Goal: Information Seeking & Learning: Learn about a topic

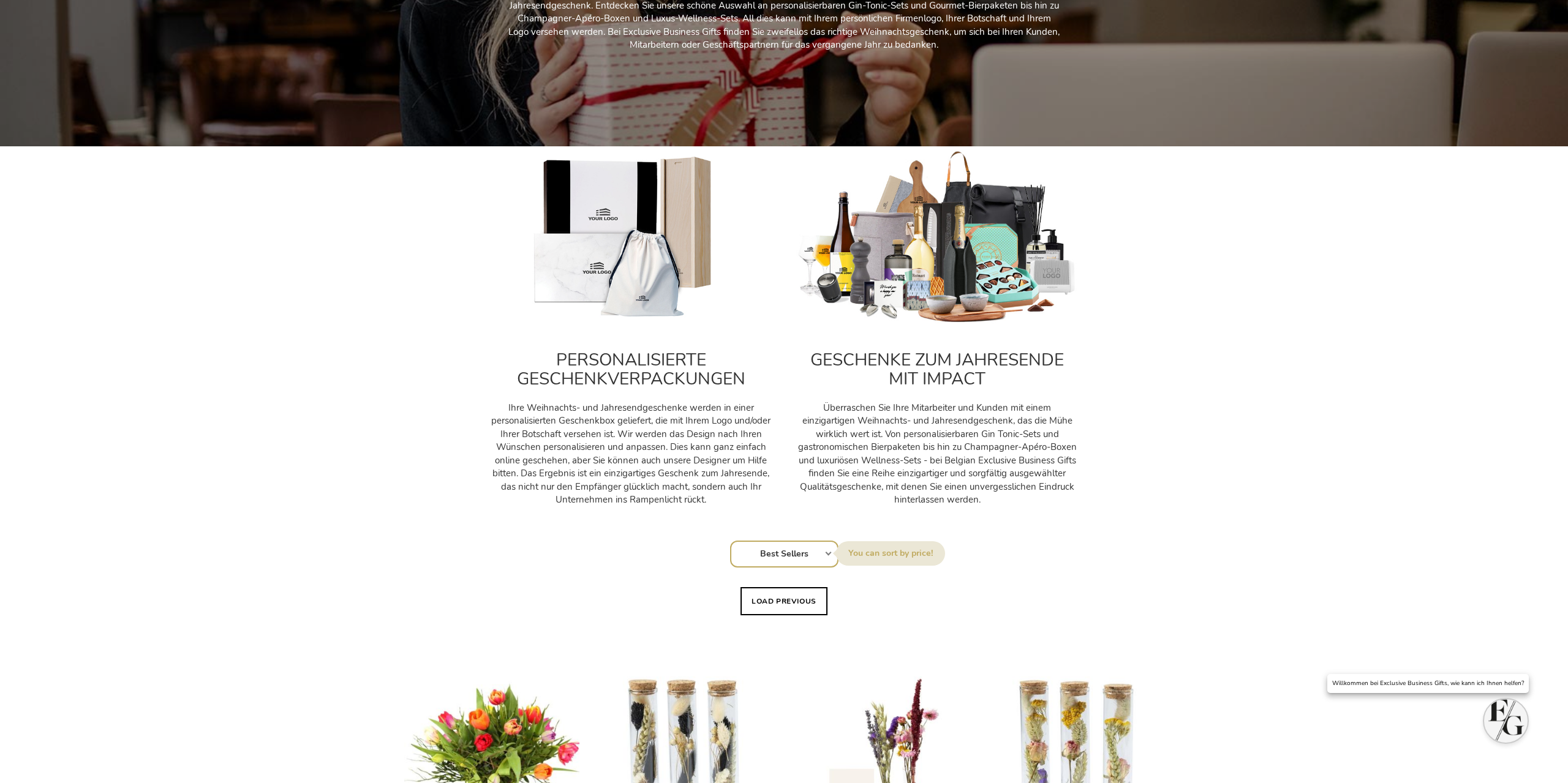
scroll to position [375, 0]
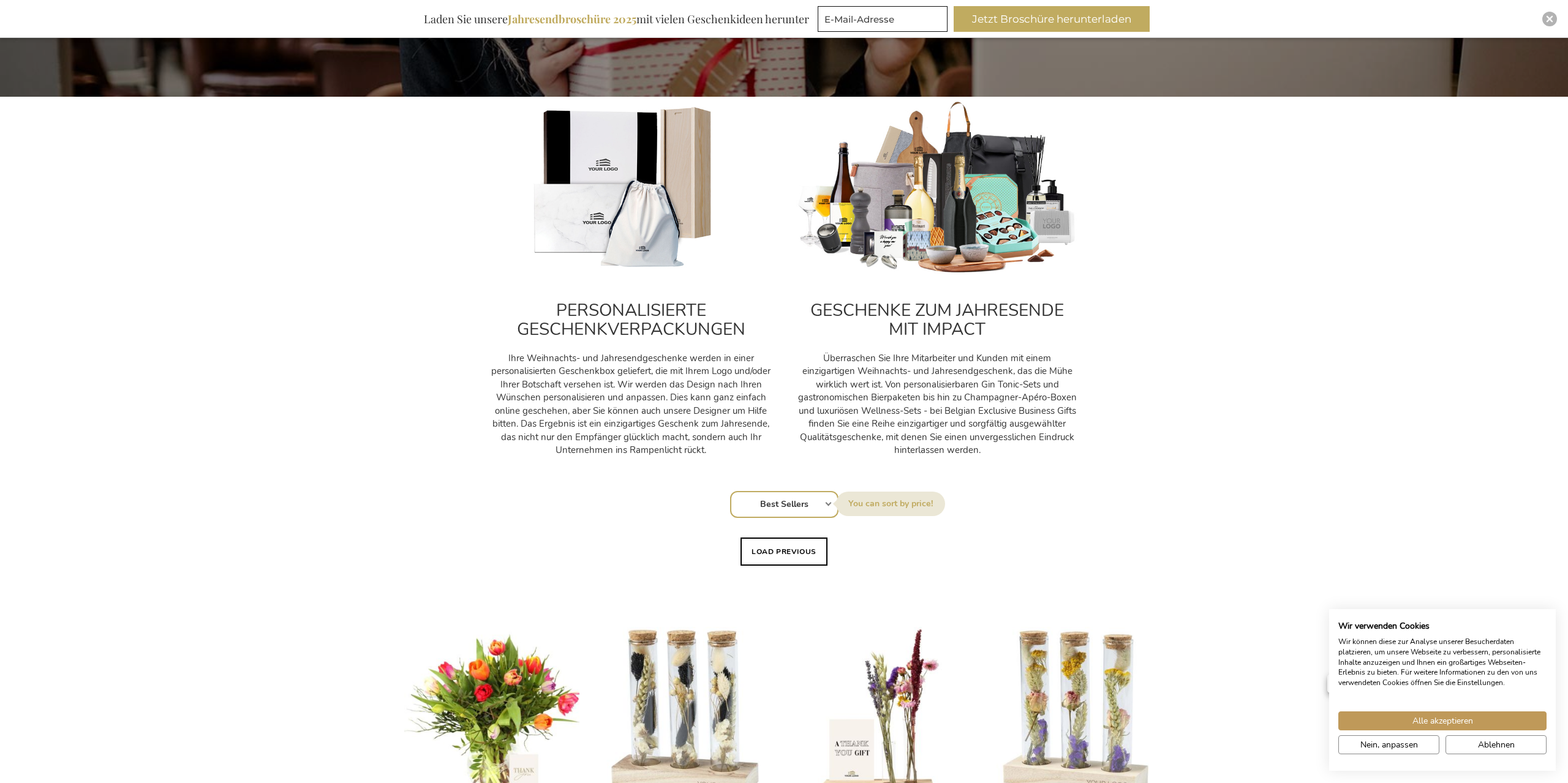
click at [970, 338] on h2 "GESCHENKE ZUM JAHRESENDE MIT IMPACT" at bounding box center [936, 320] width 281 height 38
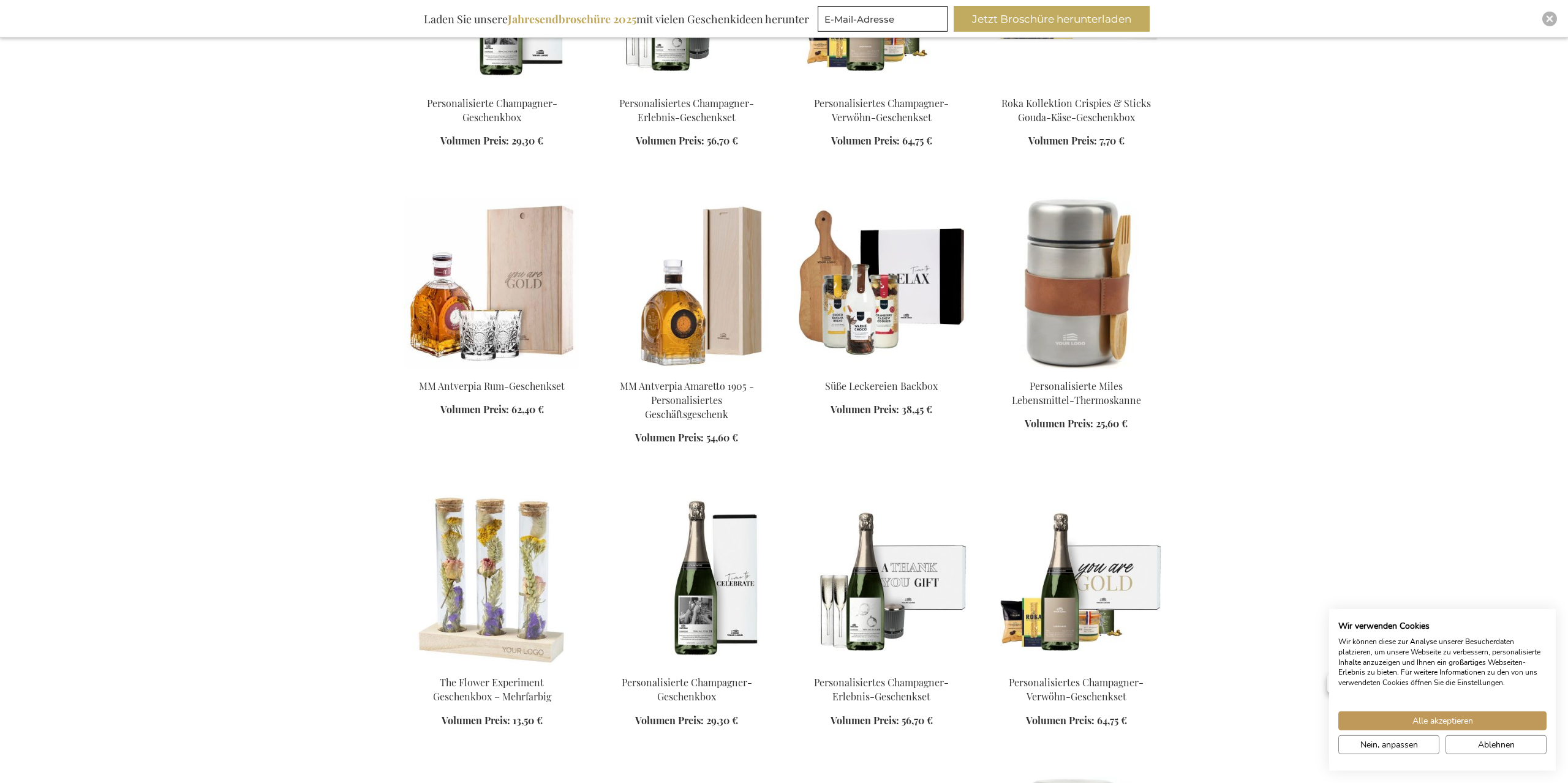
scroll to position [1374, 0]
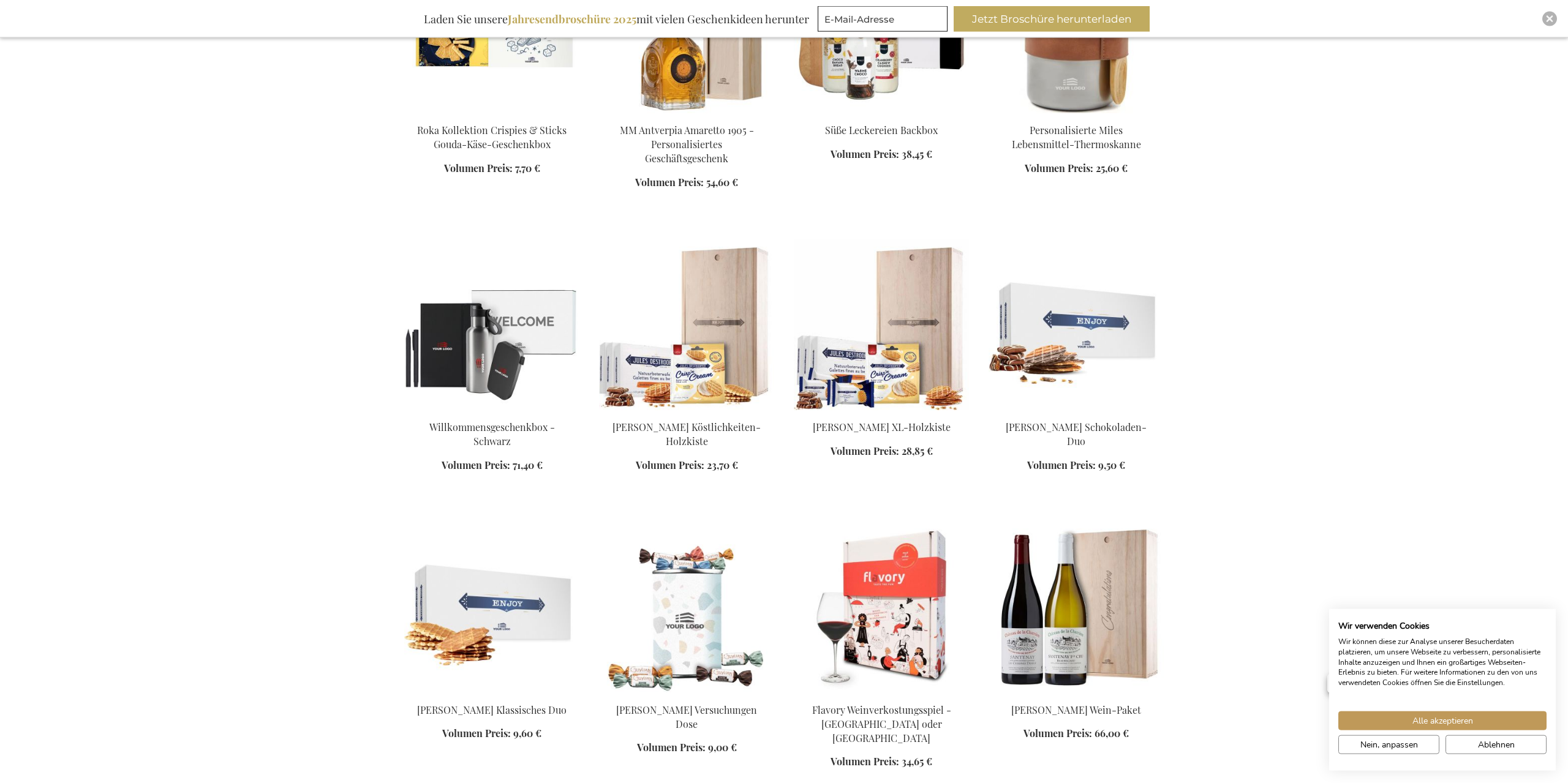
scroll to position [2250, 0]
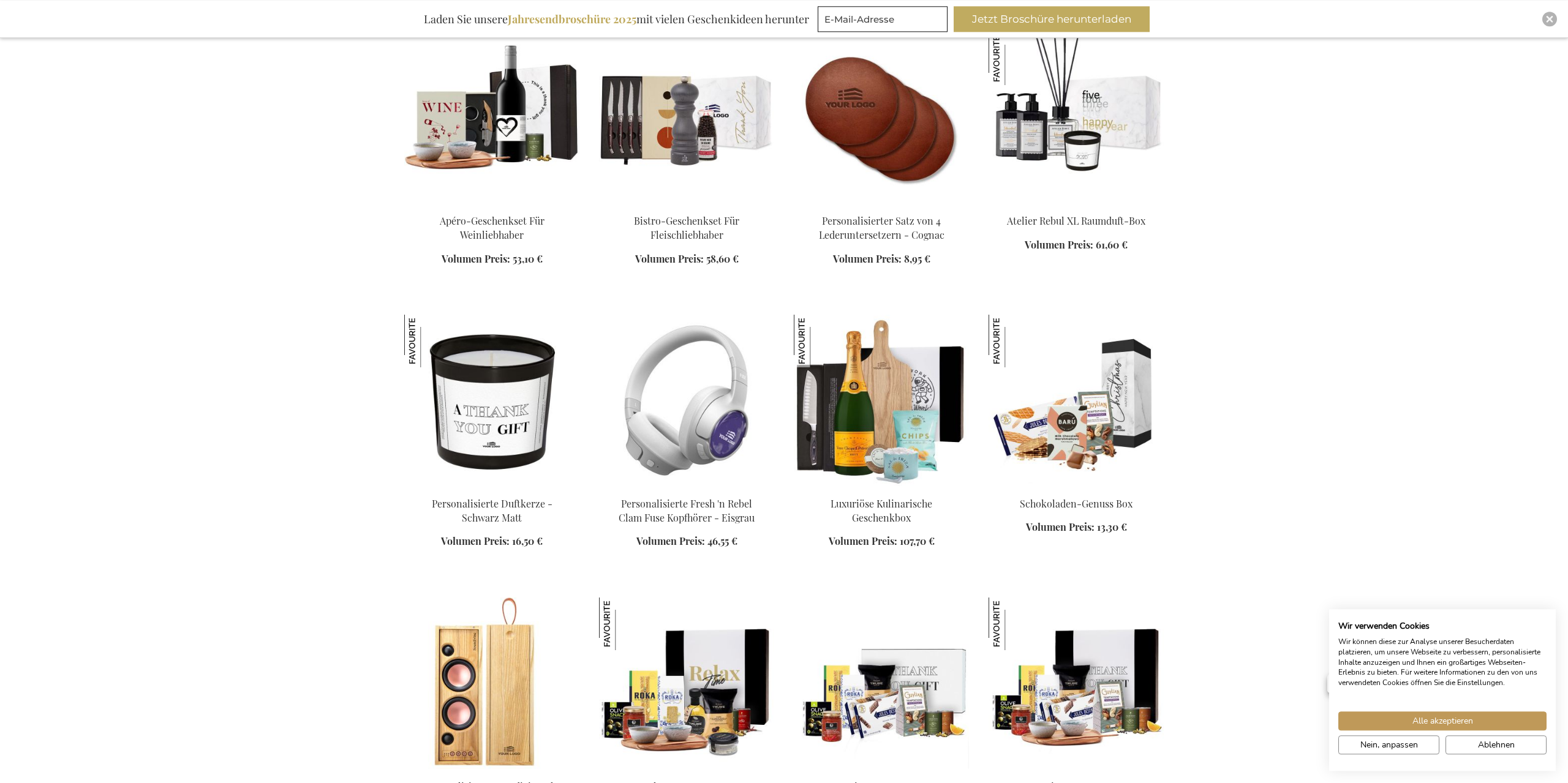
scroll to position [4248, 0]
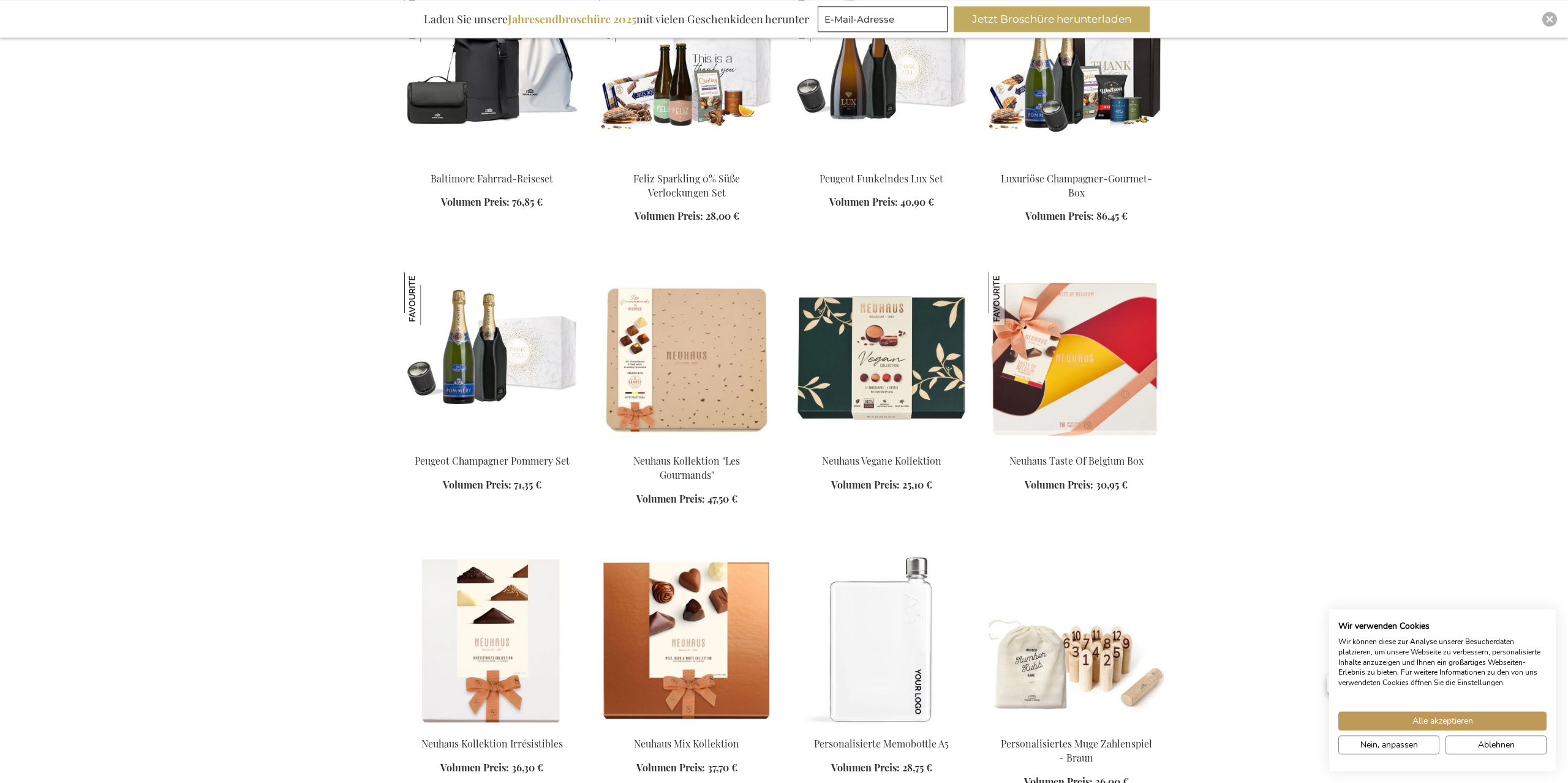
scroll to position [5061, 0]
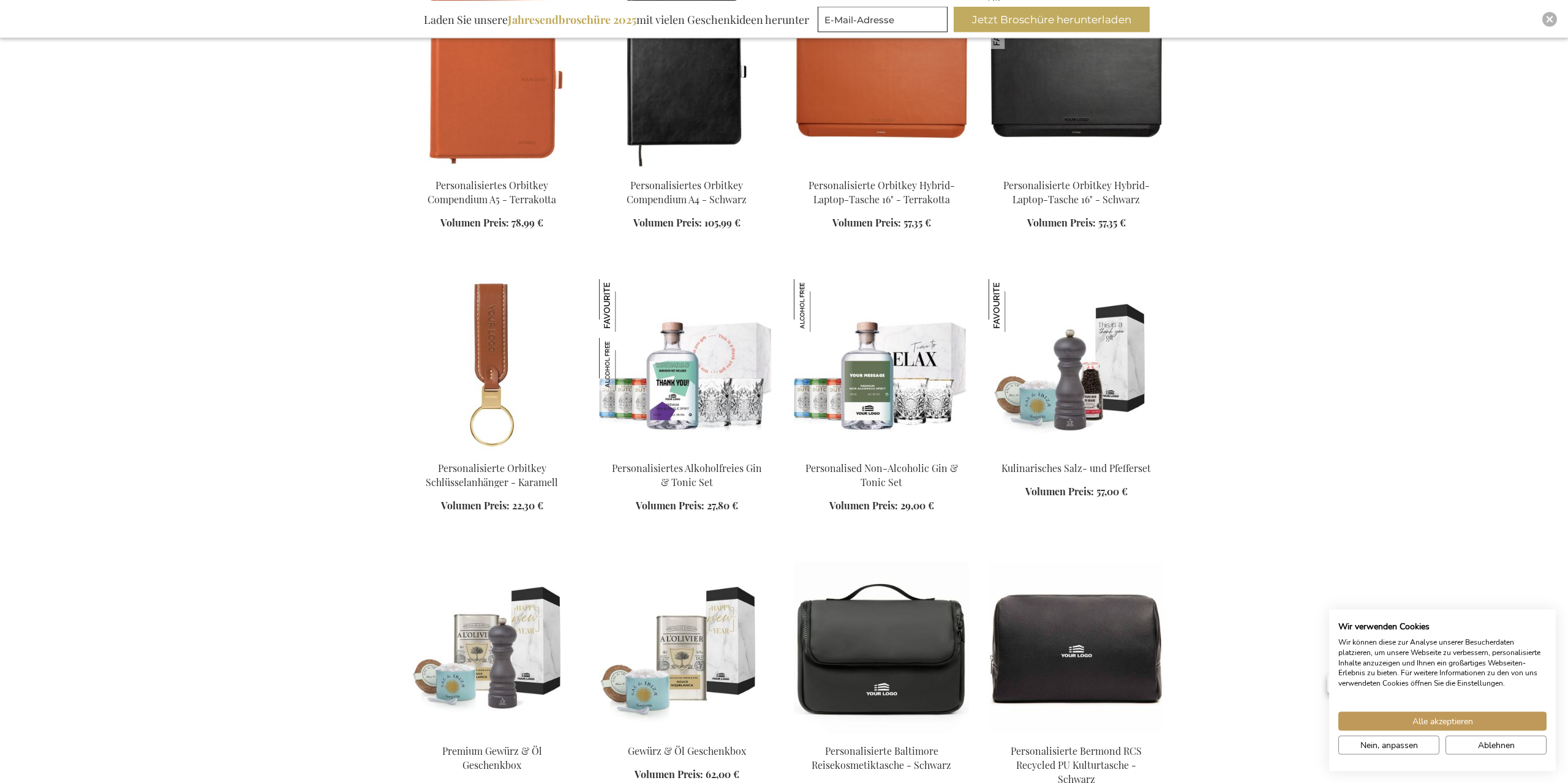
scroll to position [6185, 0]
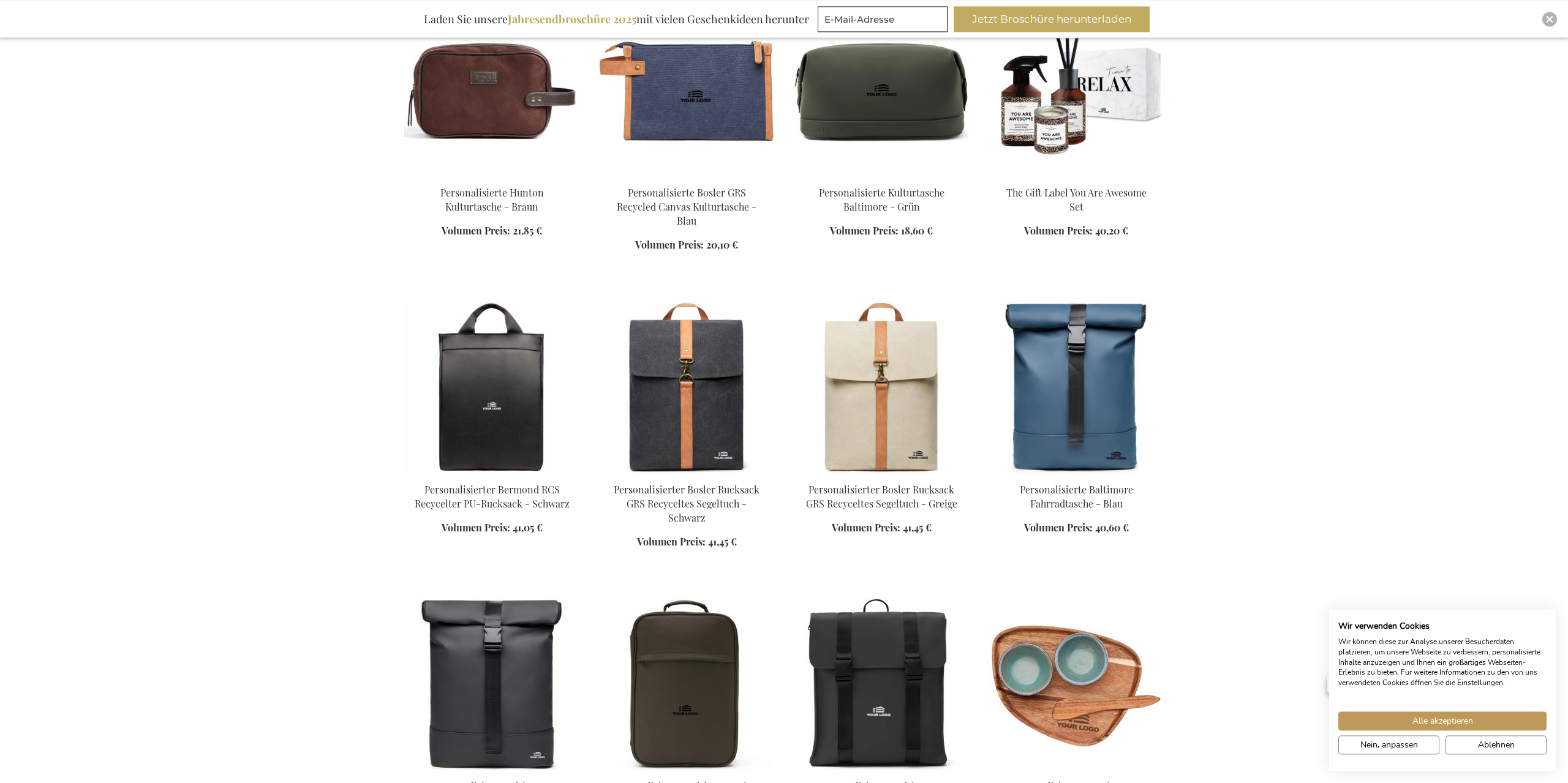
scroll to position [6998, 0]
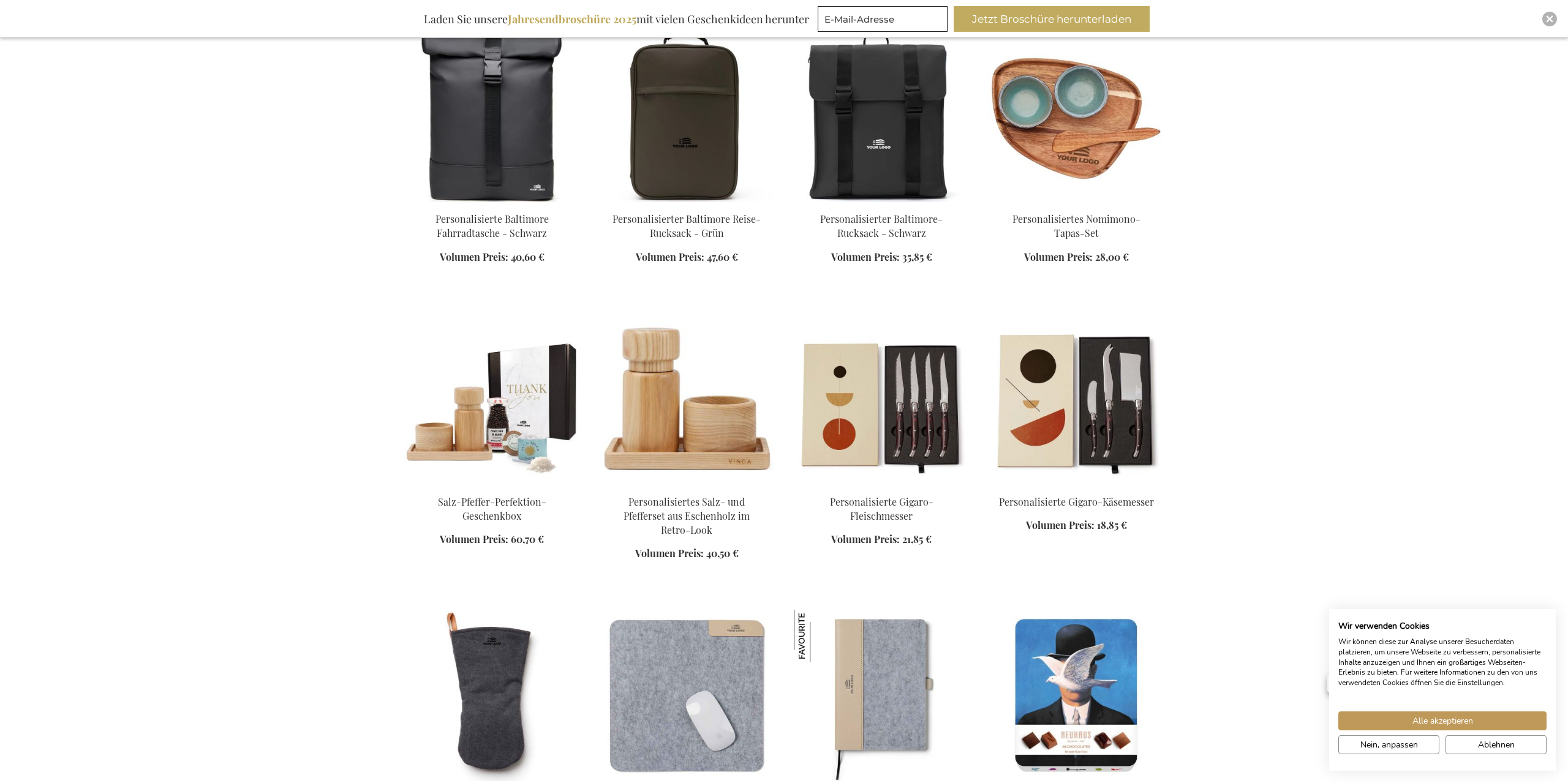
scroll to position [7622, 0]
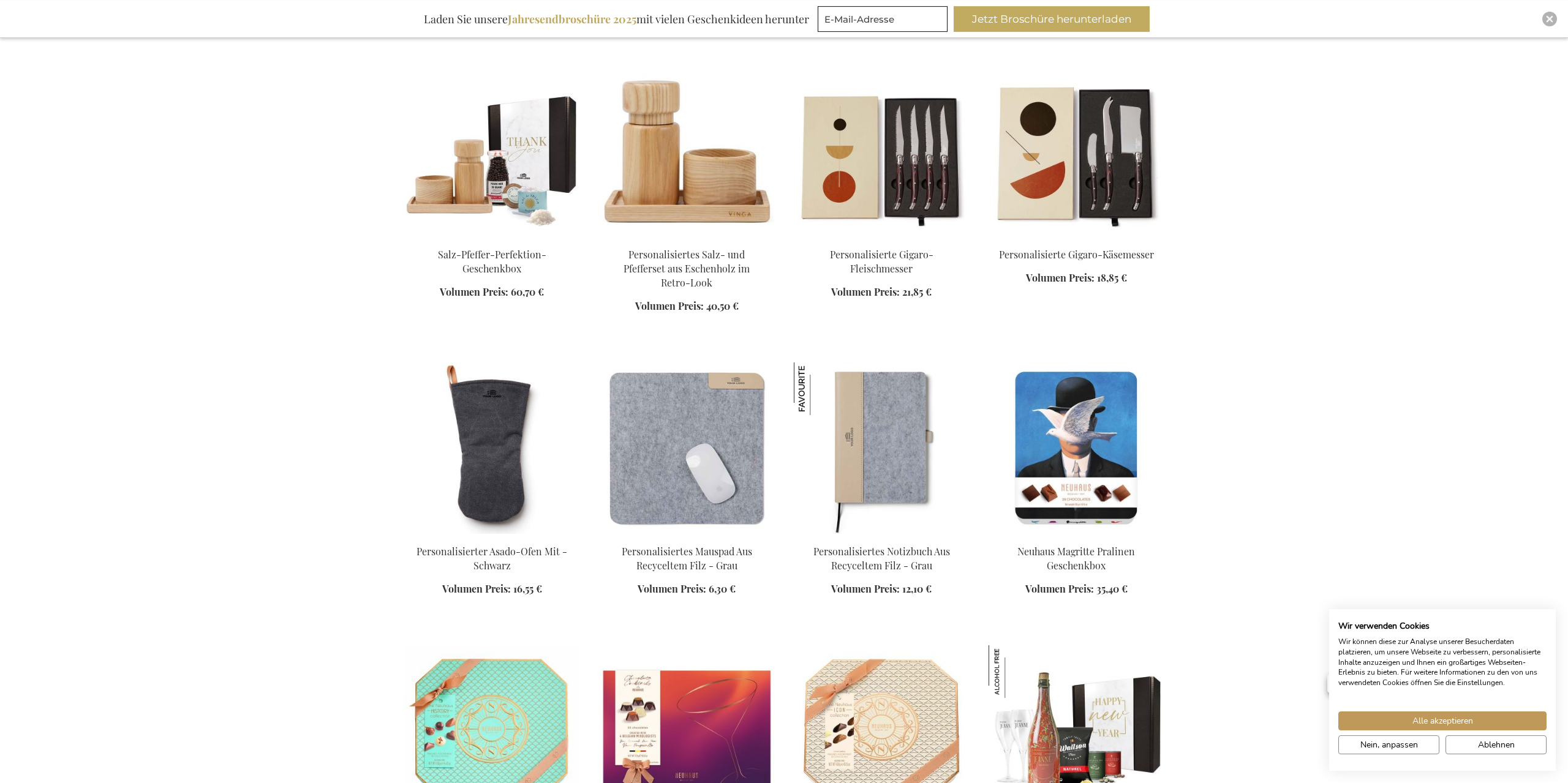
scroll to position [7872, 0]
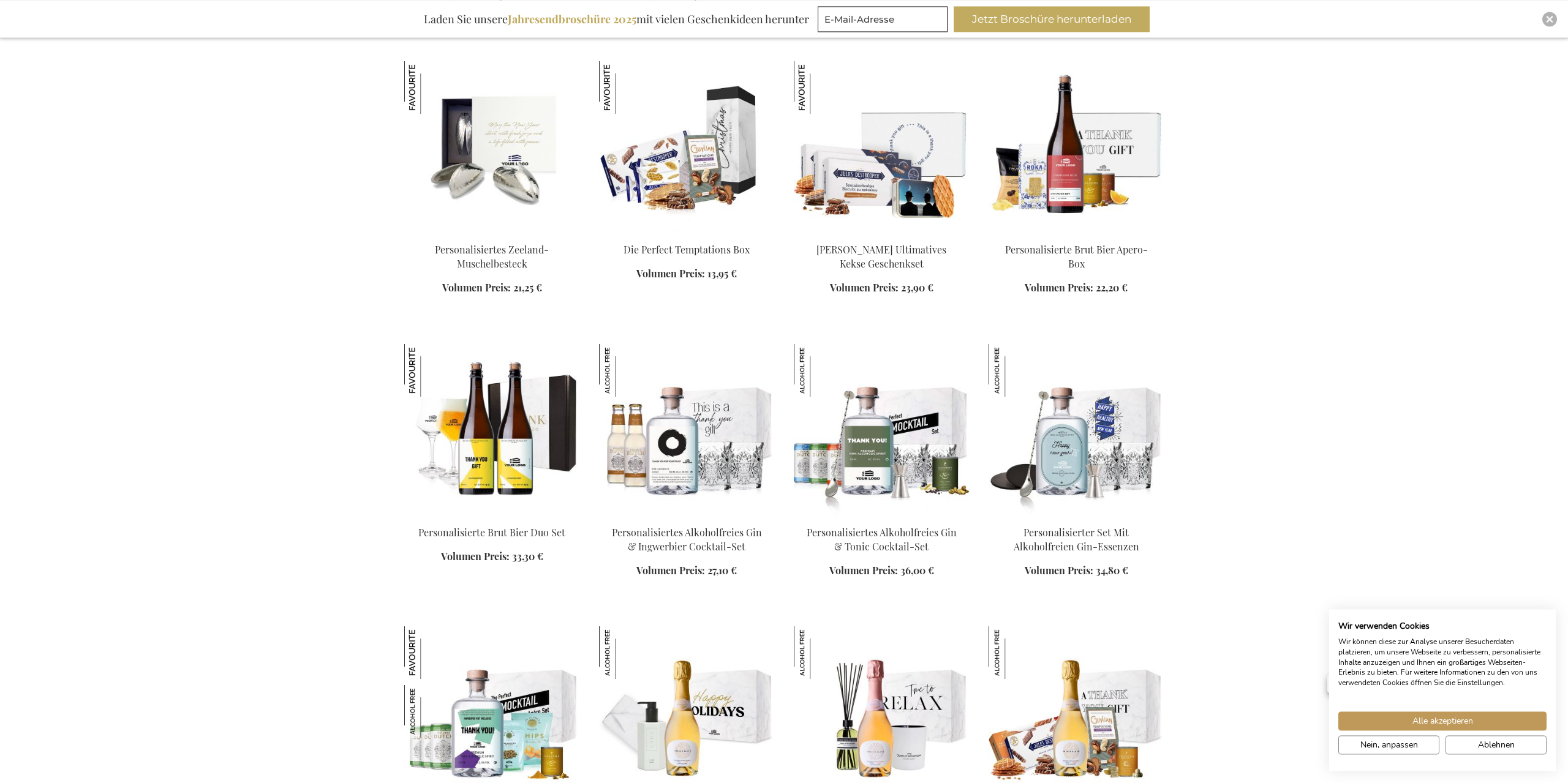
scroll to position [8997, 0]
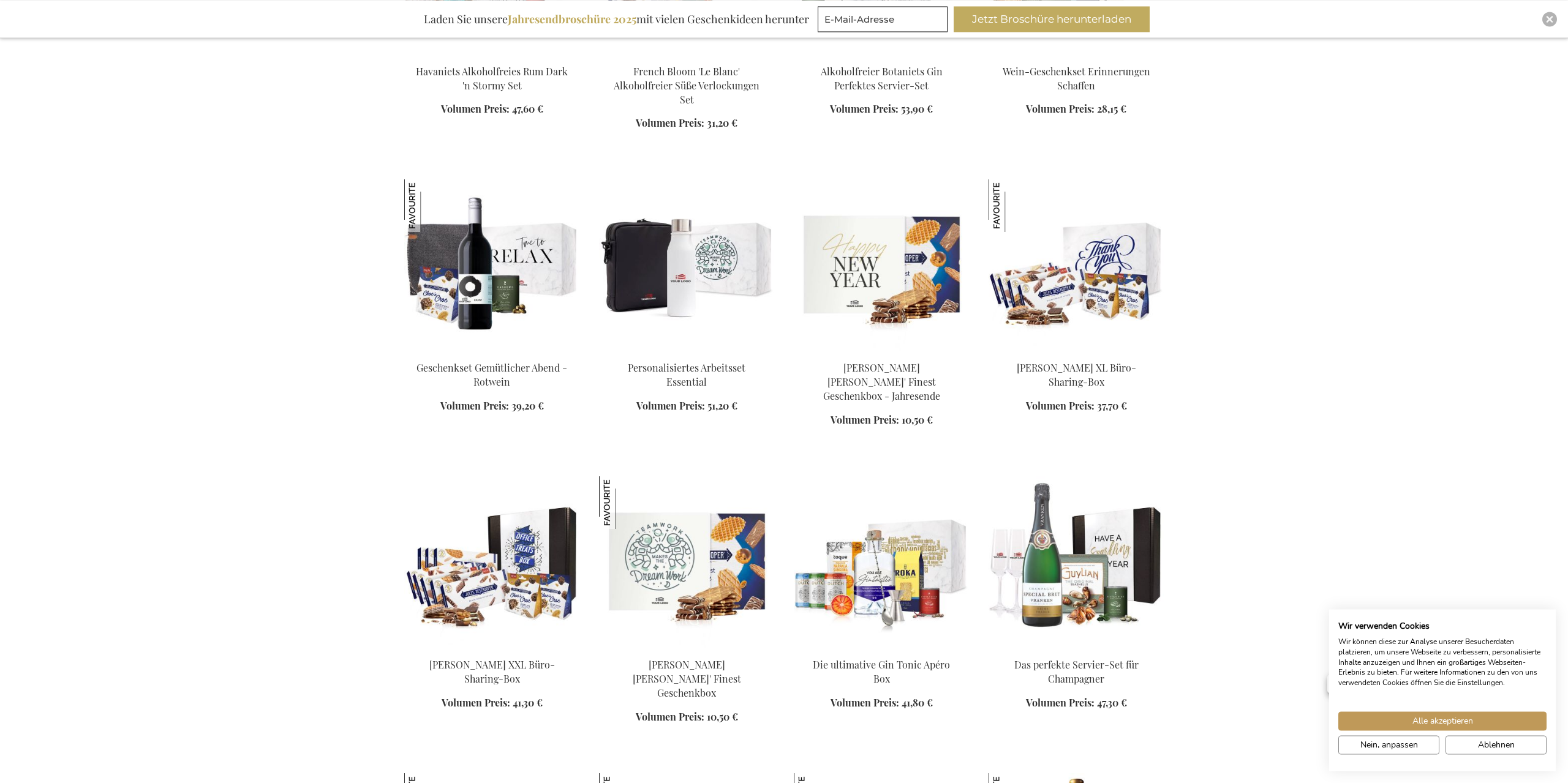
scroll to position [11996, 0]
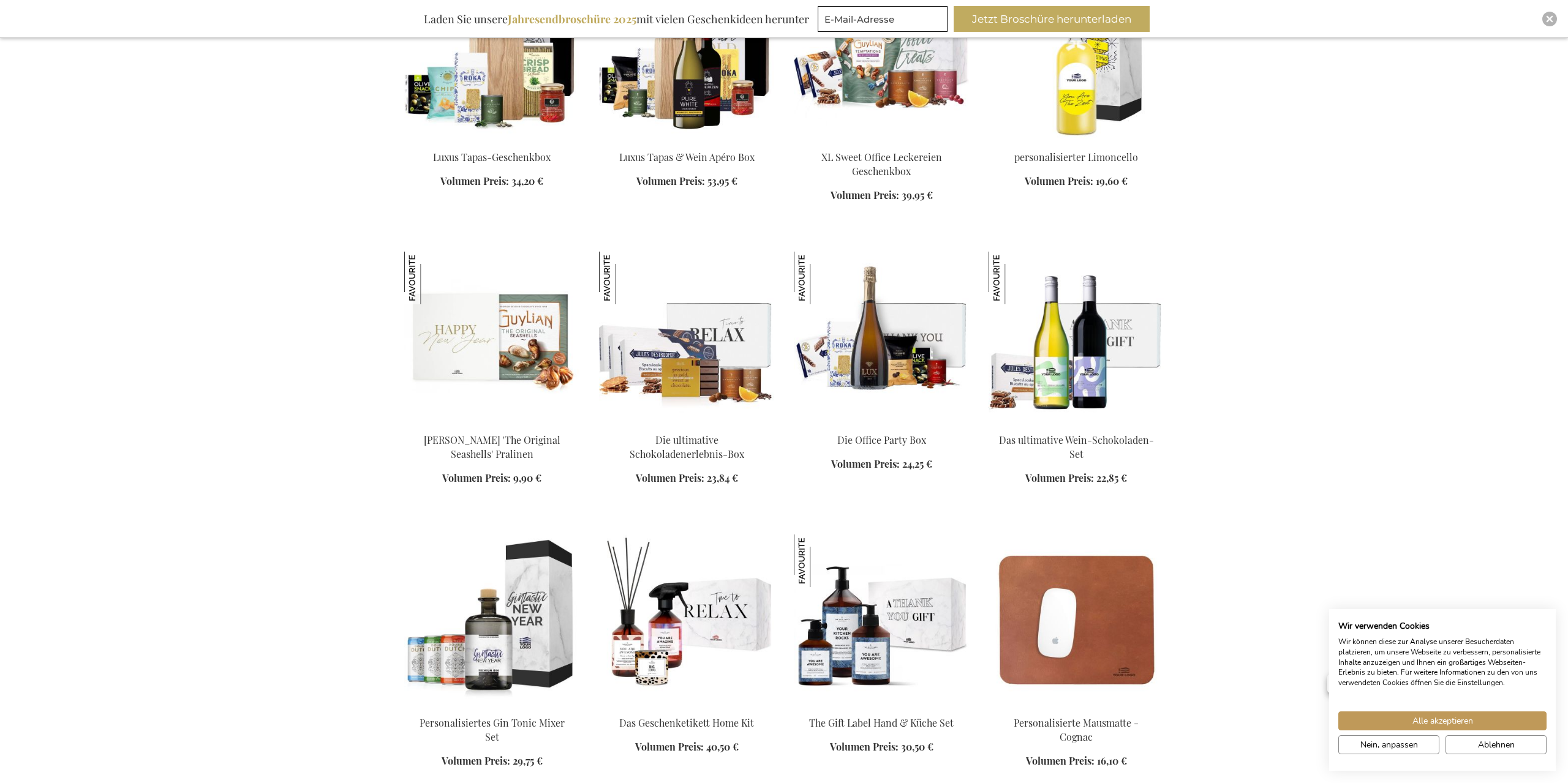
scroll to position [13308, 0]
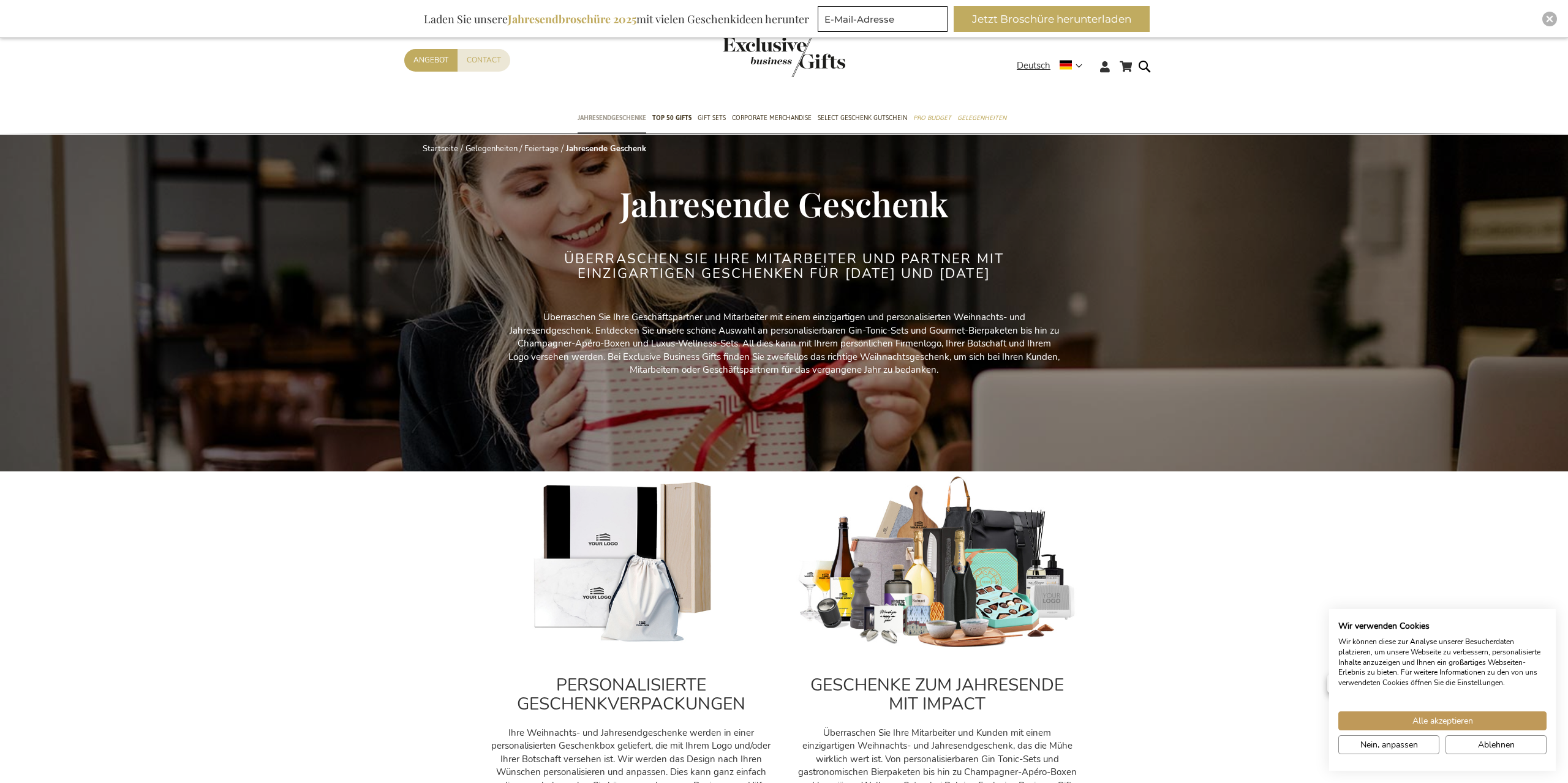
click at [627, 117] on span "Jahresendgeschenke" at bounding box center [612, 117] width 69 height 13
click at [676, 116] on span "TOP 50 Gifts" at bounding box center [672, 117] width 39 height 13
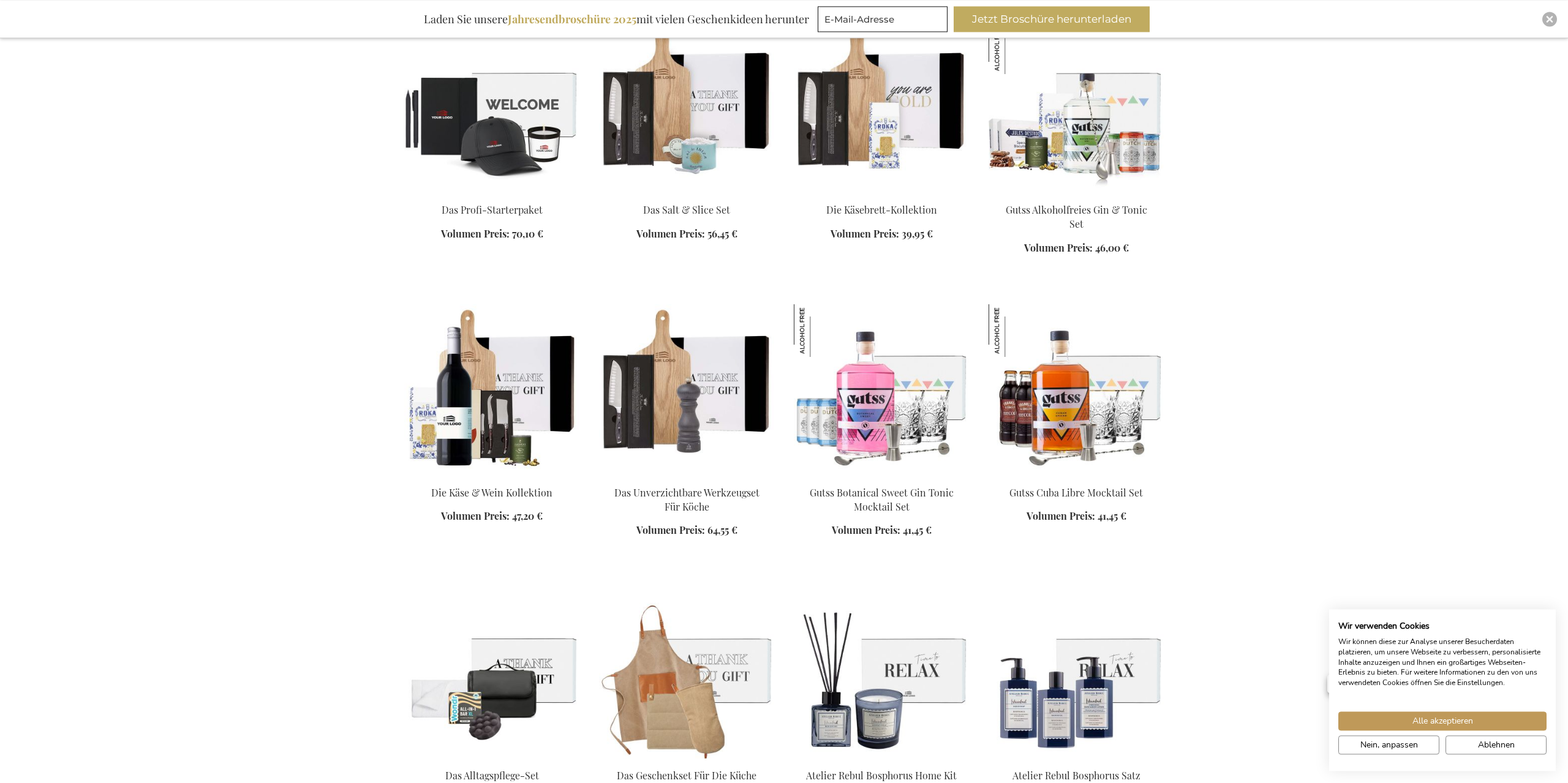
scroll to position [1124, 0]
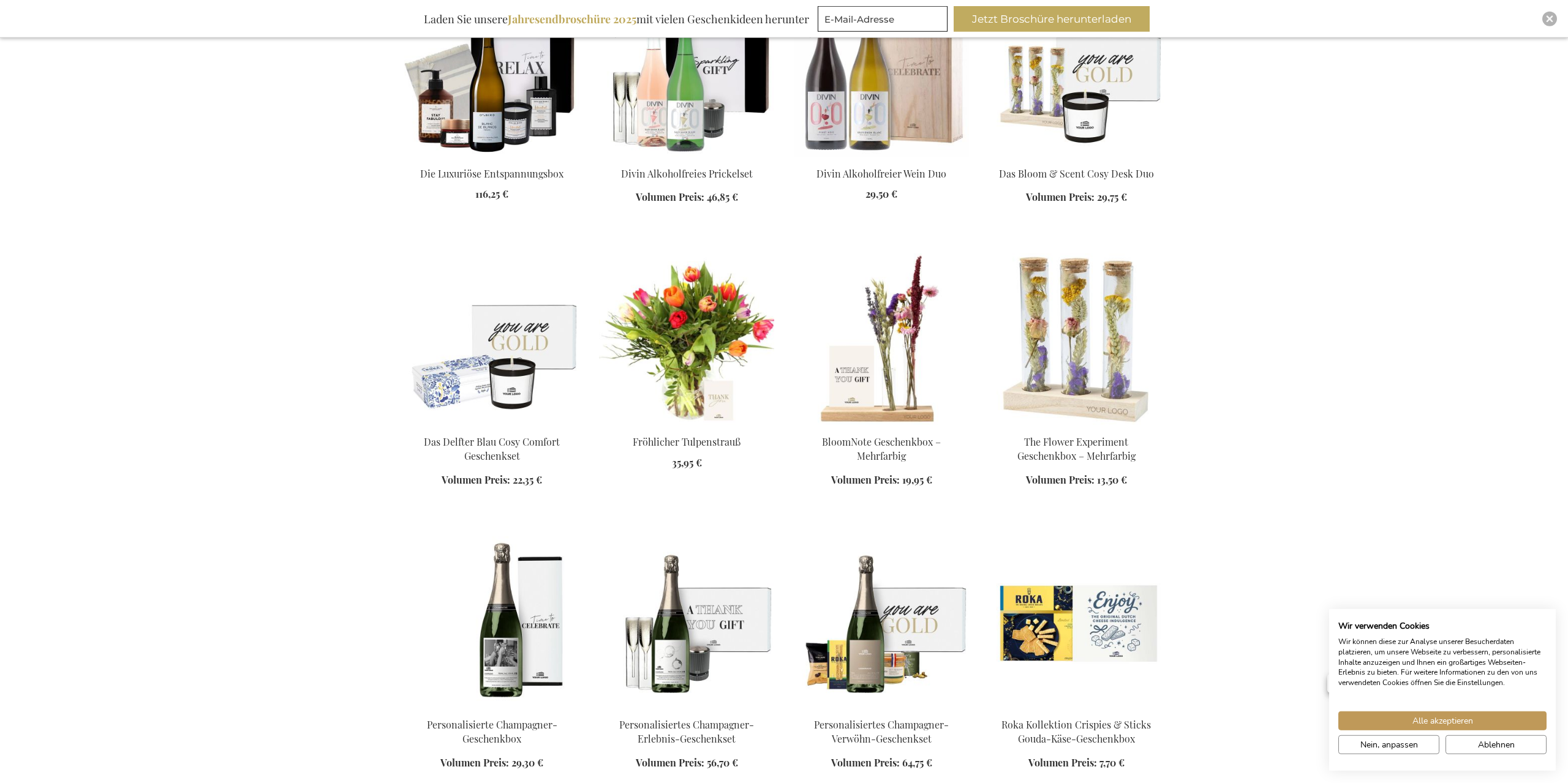
scroll to position [1999, 0]
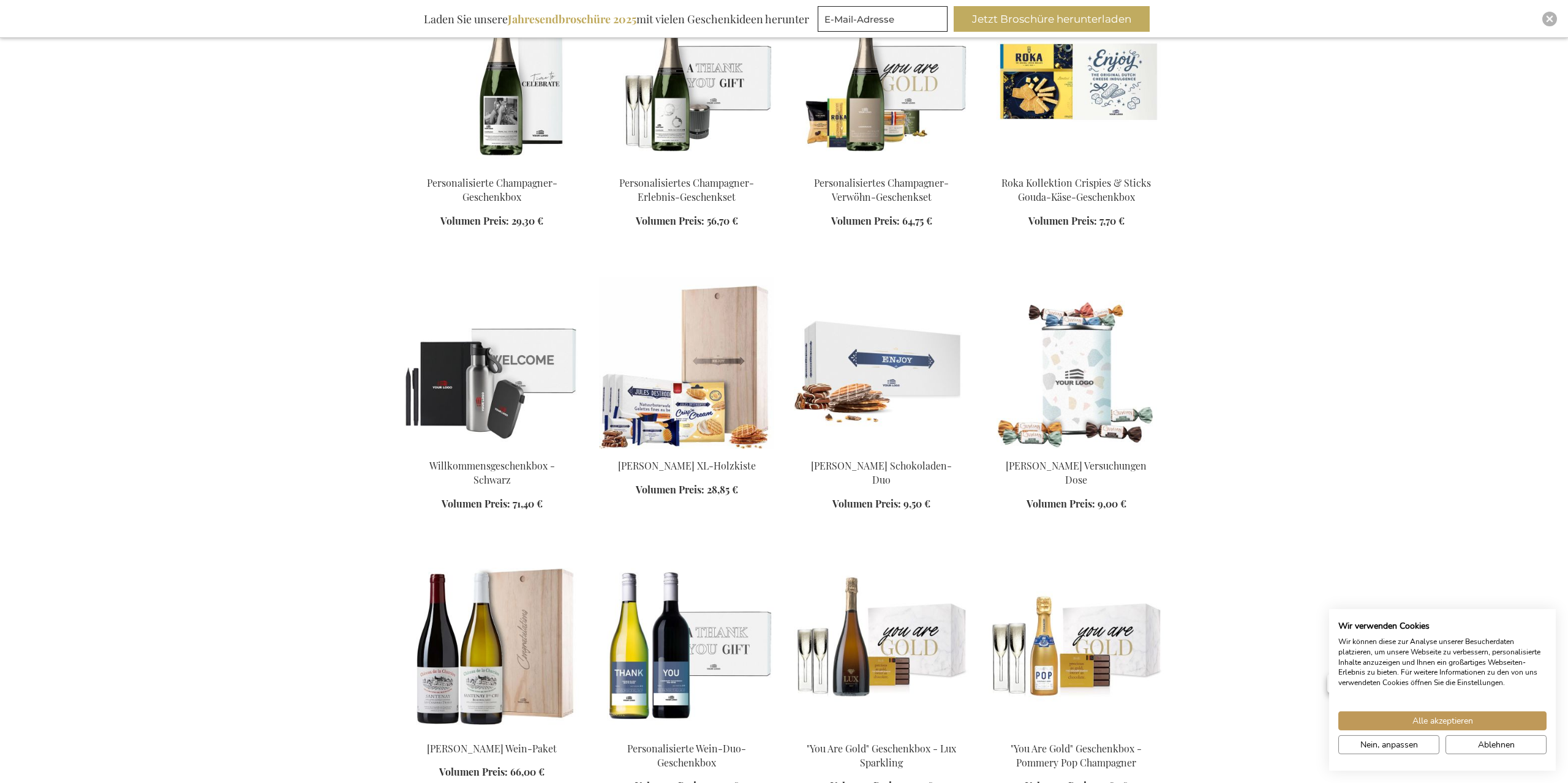
scroll to position [2561, 0]
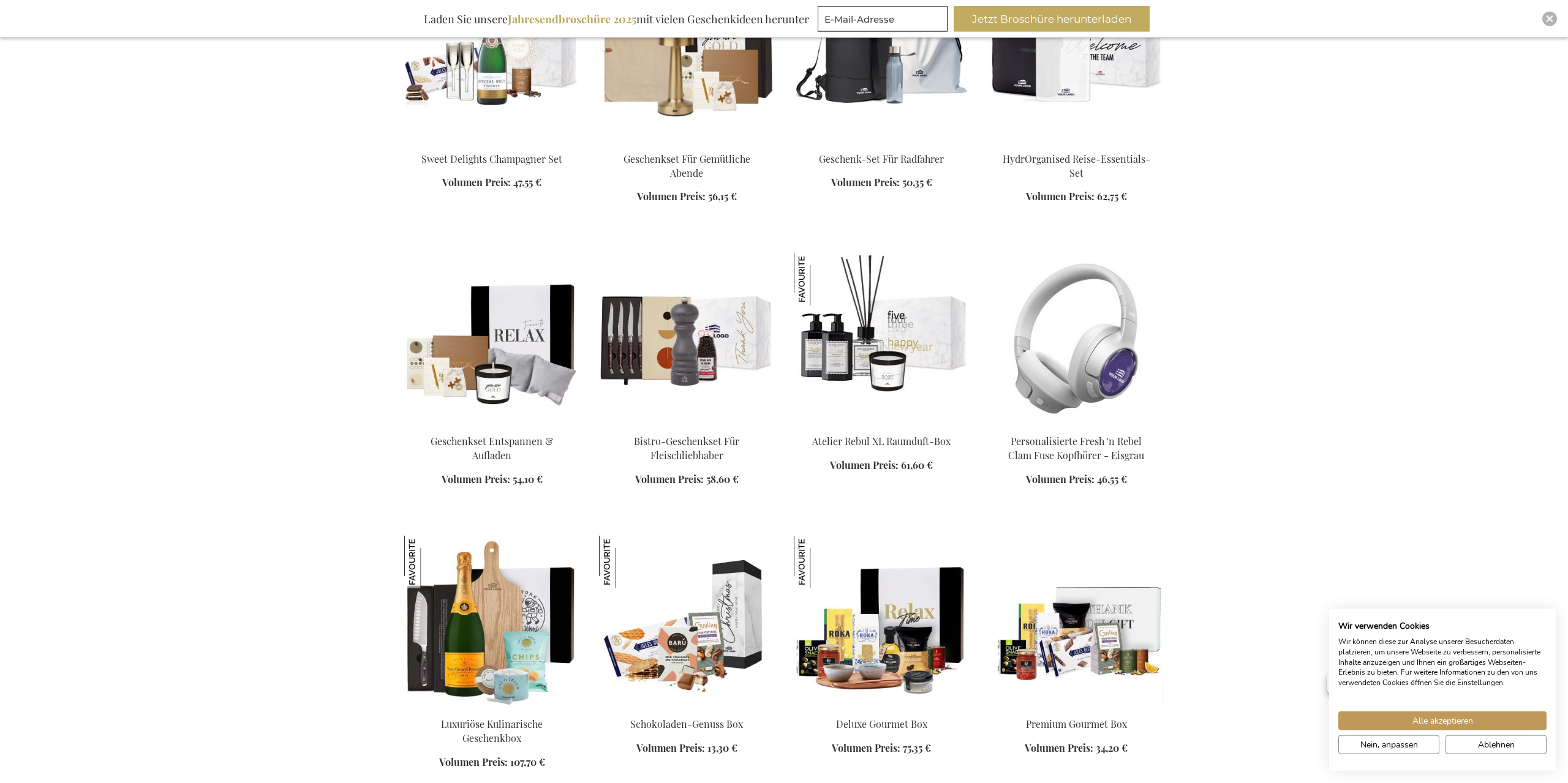
scroll to position [3686, 0]
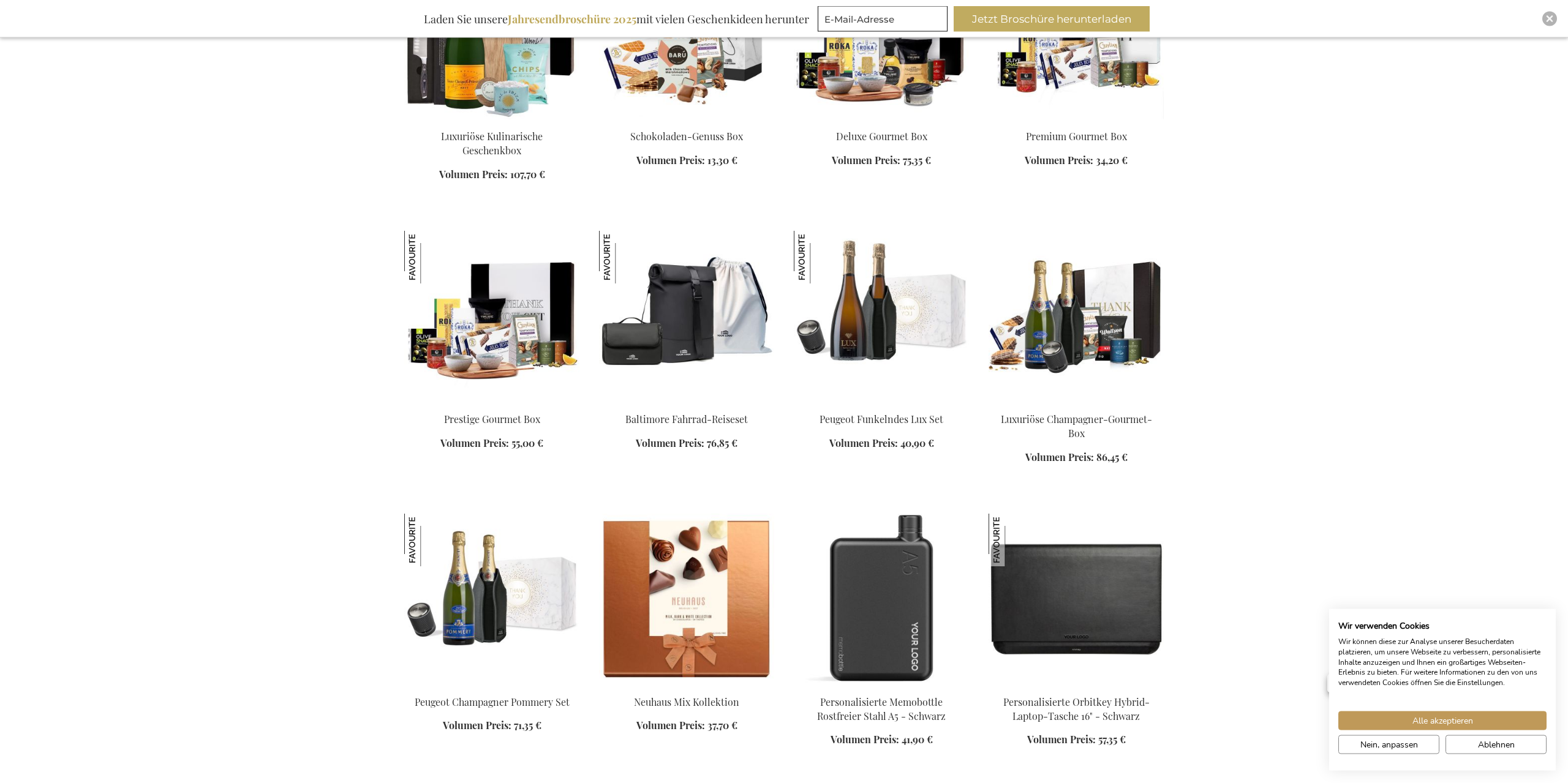
scroll to position [4248, 0]
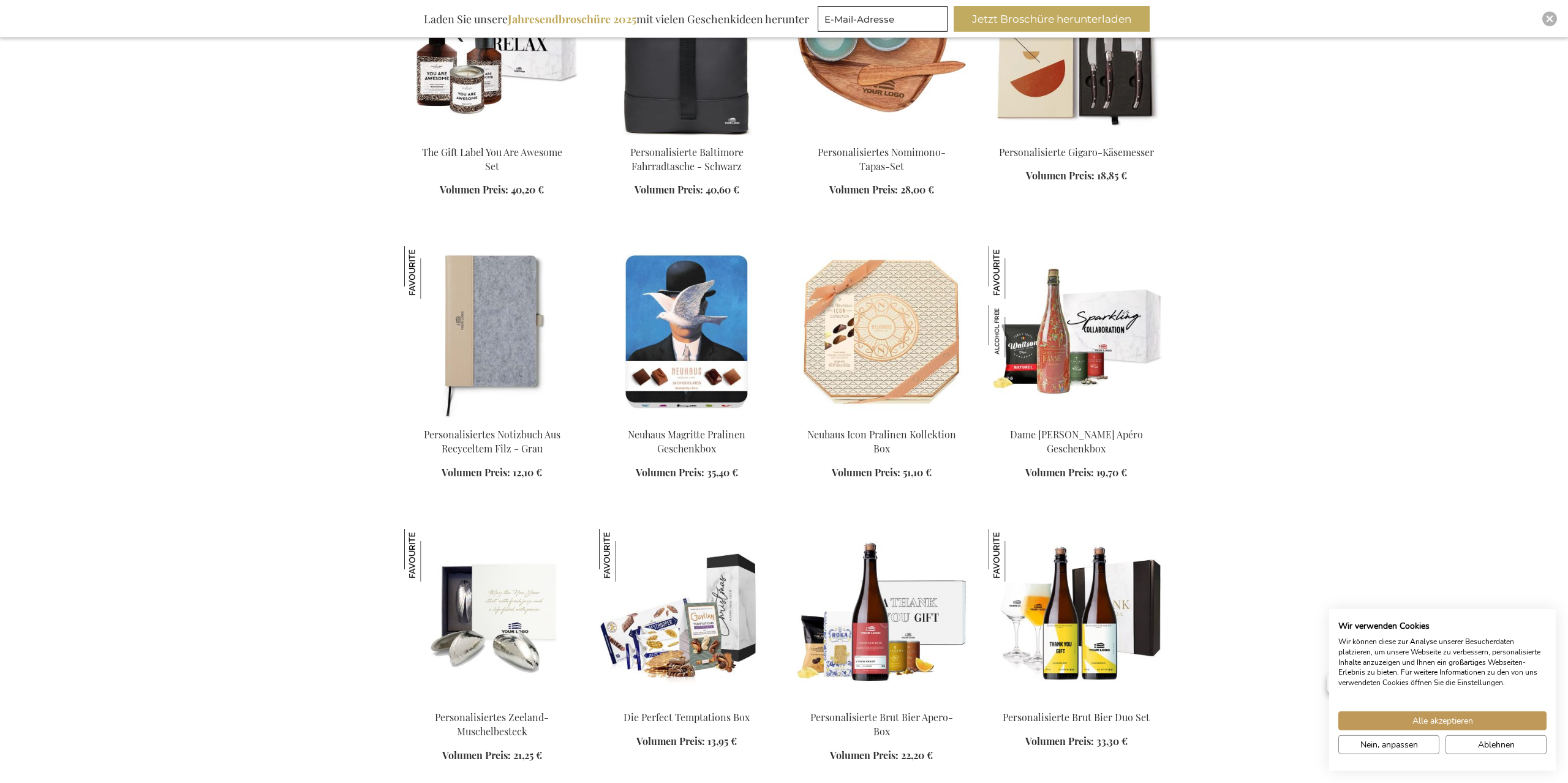
scroll to position [5373, 0]
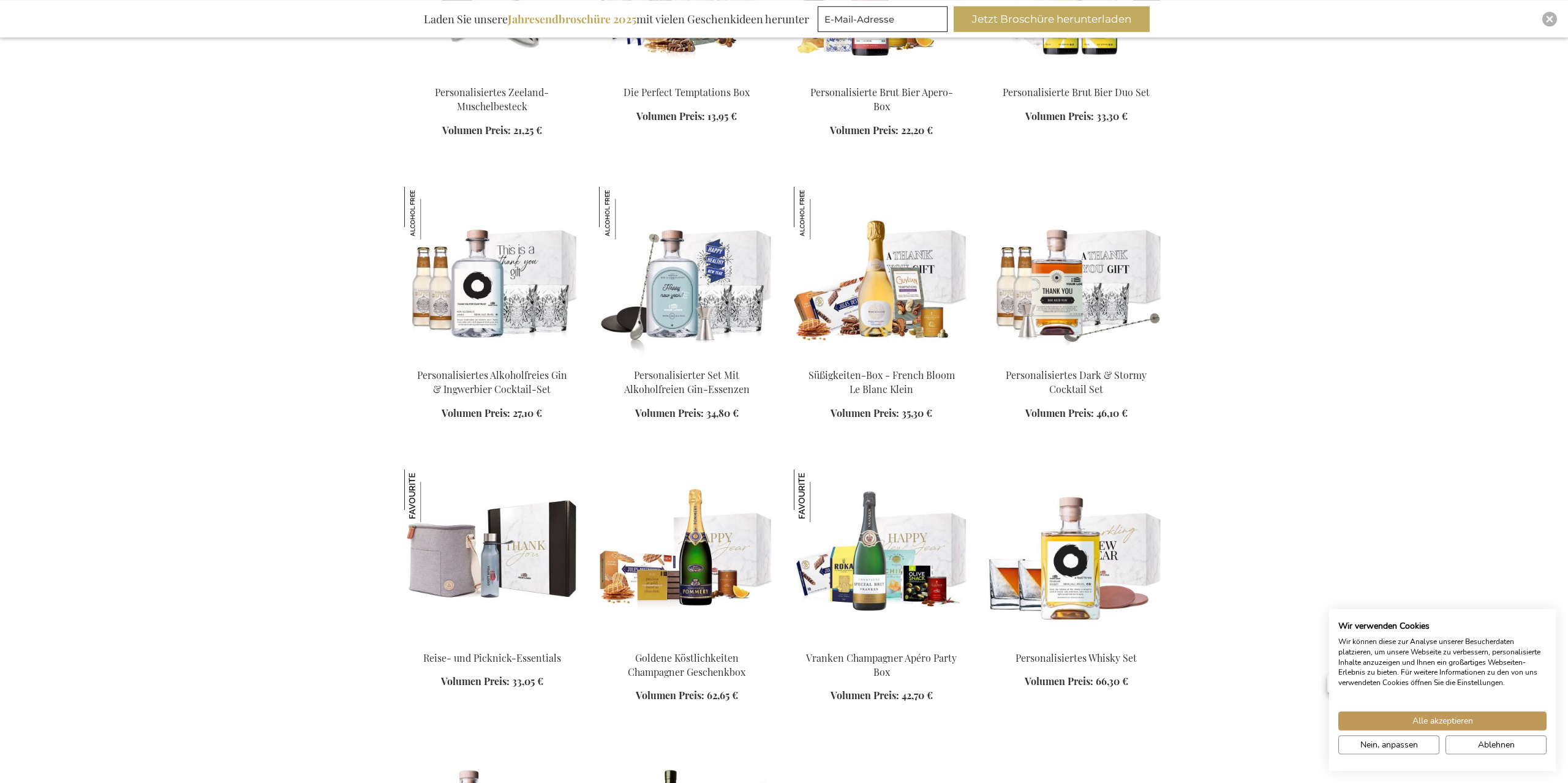
scroll to position [6122, 0]
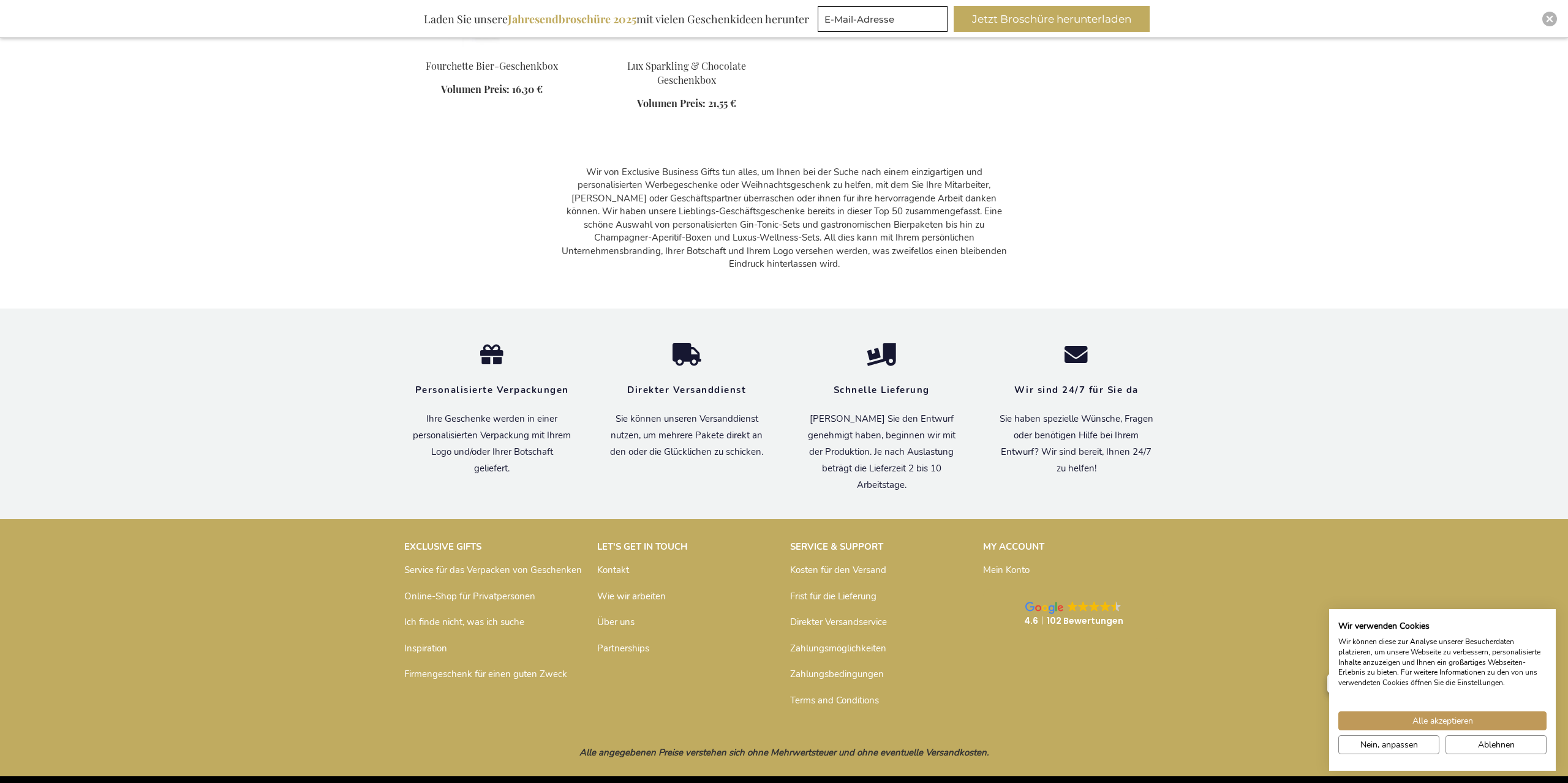
scroll to position [9379, 0]
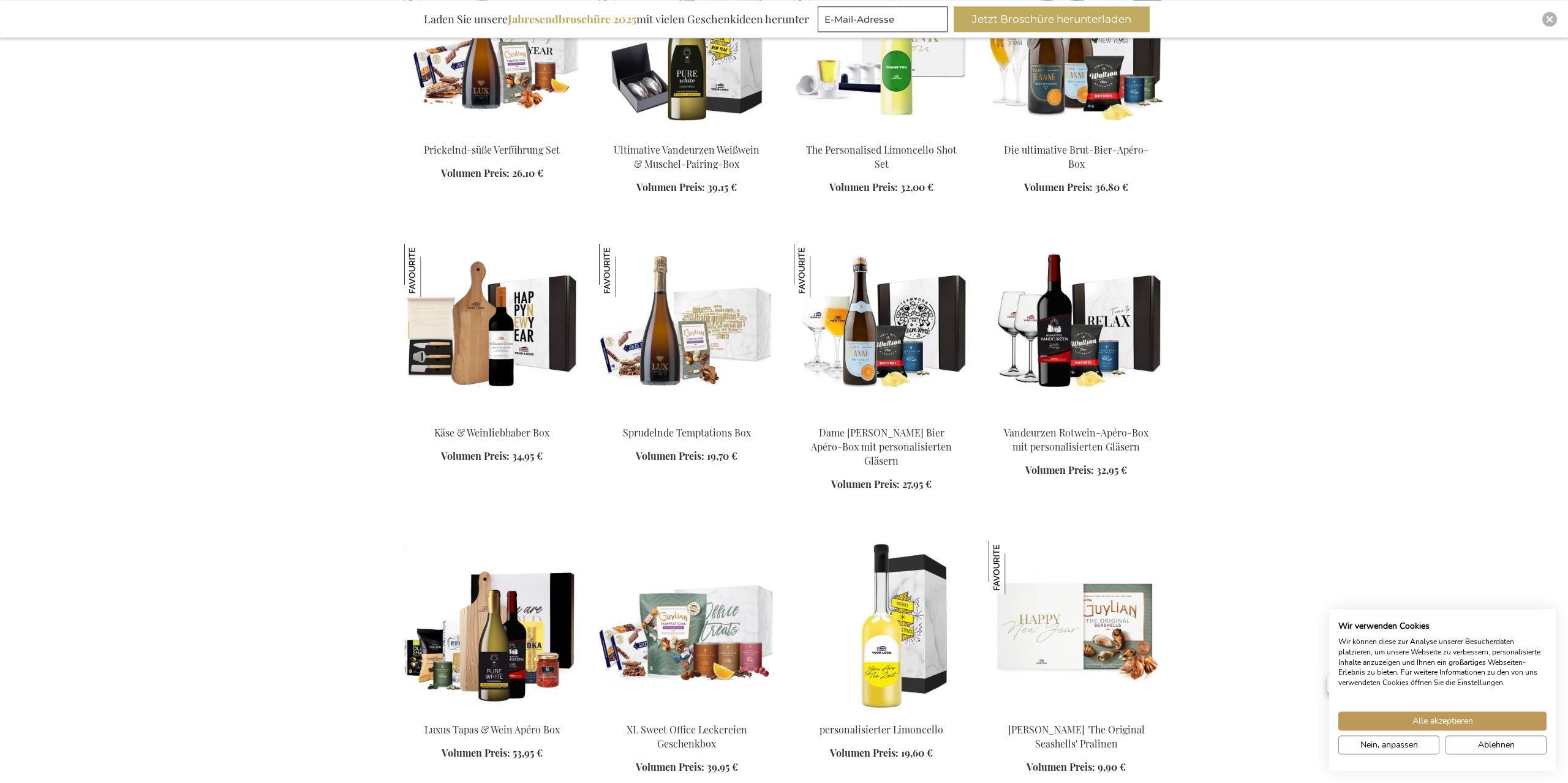
scroll to position [8129, 0]
